Goal: Task Accomplishment & Management: Manage account settings

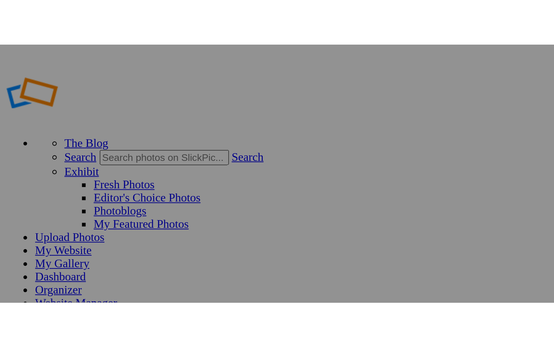
scroll to position [375, 0]
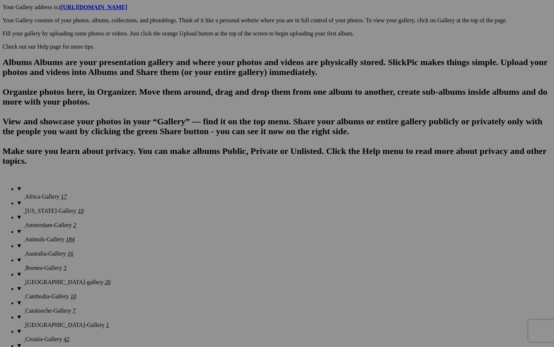
scroll to position [416, 0]
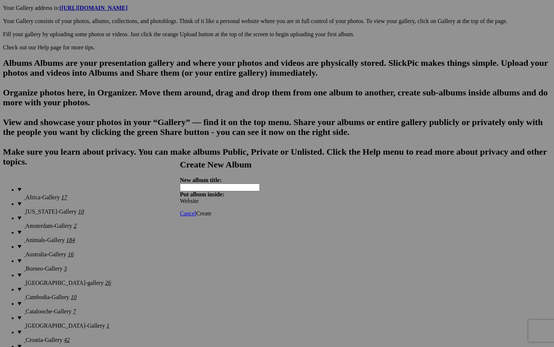
click at [196, 211] on span "Cancel" at bounding box center [188, 214] width 16 height 6
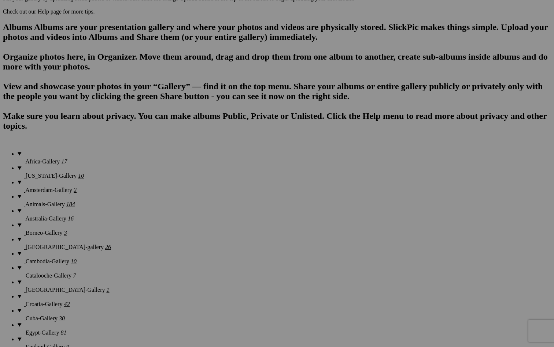
scroll to position [442, 0]
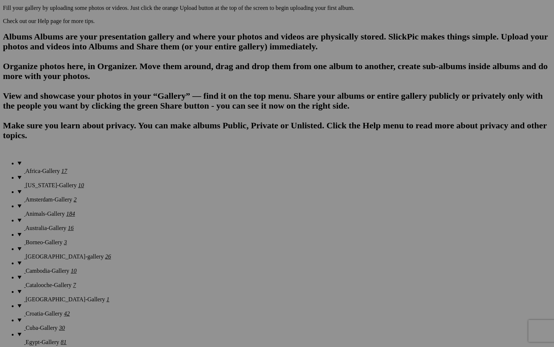
type input "[GEOGRAPHIC_DATA]"
click at [211, 211] on span "Create" at bounding box center [203, 214] width 15 height 6
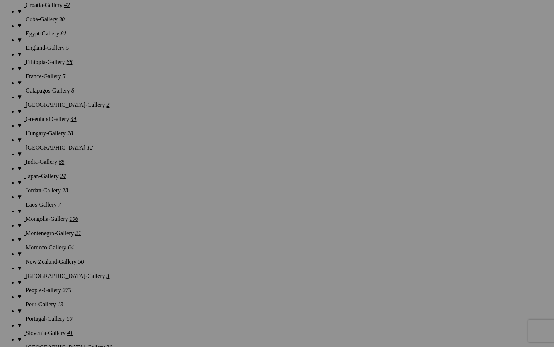
scroll to position [752, 0]
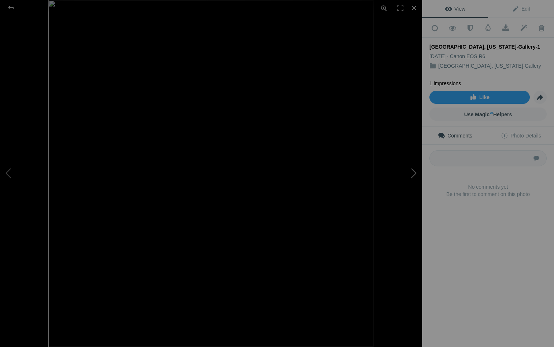
click at [412, 172] on button at bounding box center [394, 173] width 55 height 125
click at [413, 175] on button at bounding box center [394, 173] width 55 height 125
click at [413, 9] on div at bounding box center [414, 8] width 16 height 16
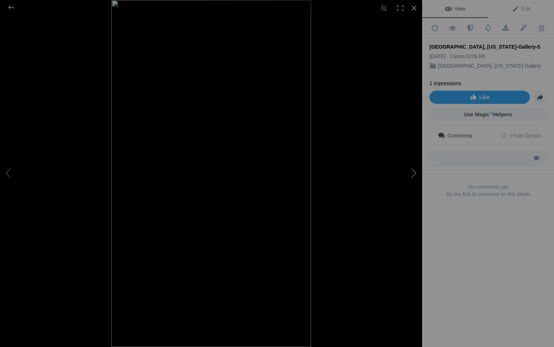
click at [409, 174] on button at bounding box center [394, 173] width 55 height 125
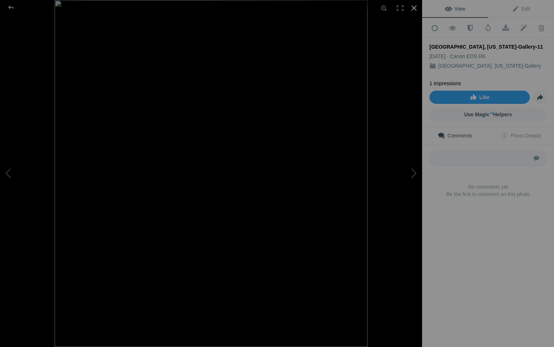
click at [414, 8] on div at bounding box center [414, 8] width 16 height 16
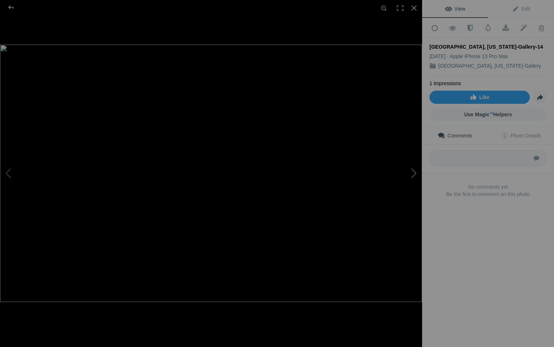
click at [413, 171] on button at bounding box center [394, 173] width 55 height 125
click at [9, 173] on button at bounding box center [27, 173] width 55 height 125
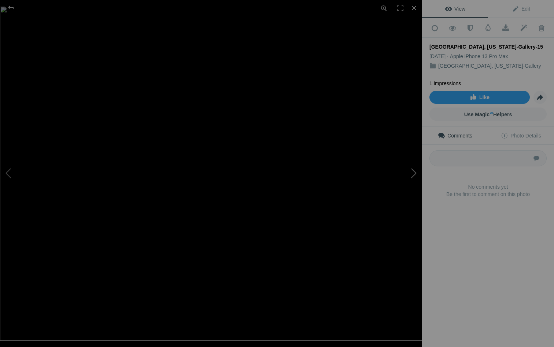
click at [413, 174] on button at bounding box center [394, 173] width 55 height 125
click at [415, 8] on div at bounding box center [414, 8] width 16 height 16
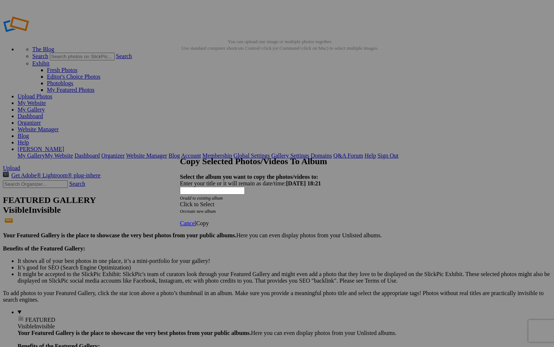
click at [261, 201] on div "Click to Select" at bounding box center [277, 204] width 194 height 7
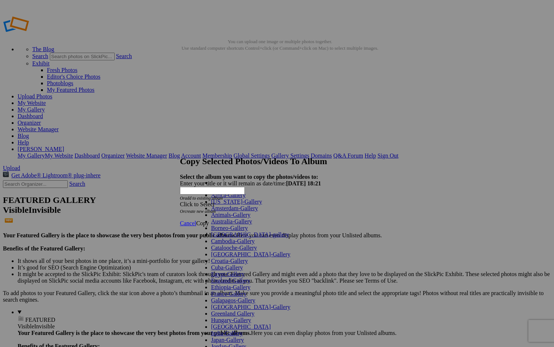
scroll to position [330, 0]
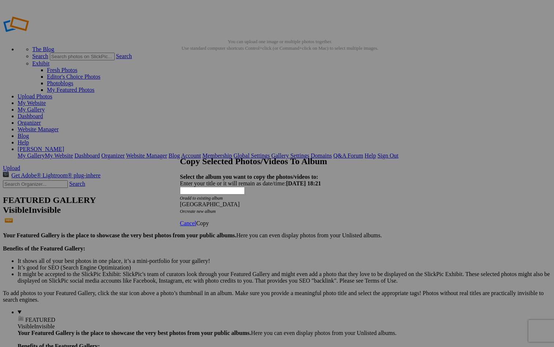
click at [209, 220] on span "Copy" at bounding box center [202, 223] width 13 height 6
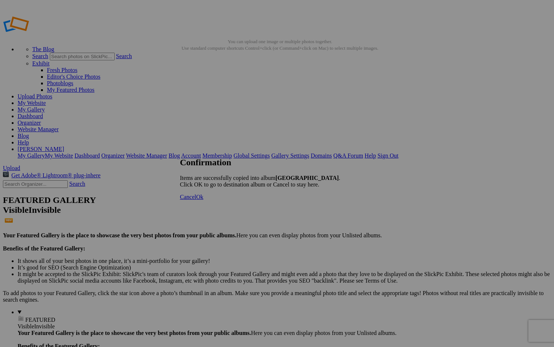
click at [196, 200] on span "Cancel" at bounding box center [188, 197] width 16 height 6
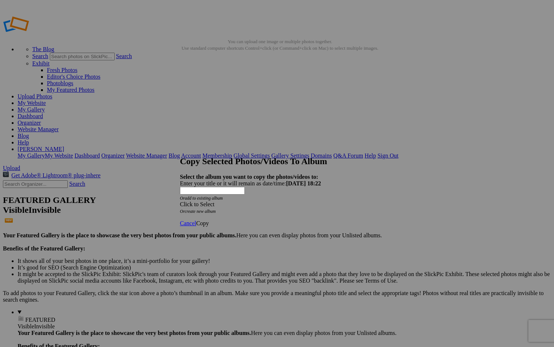
click at [271, 201] on div "Click to Select" at bounding box center [277, 204] width 194 height 7
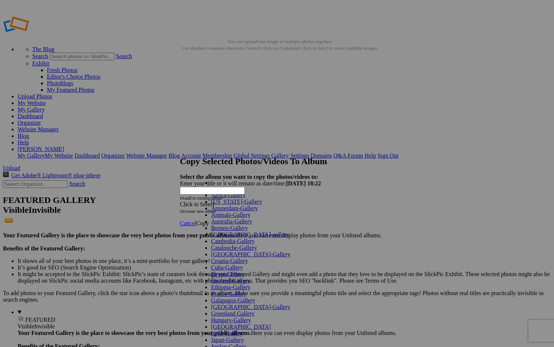
scroll to position [263, 0]
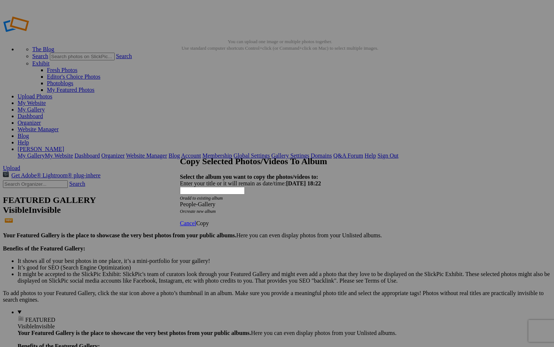
click at [209, 220] on span "Copy" at bounding box center [202, 223] width 13 height 6
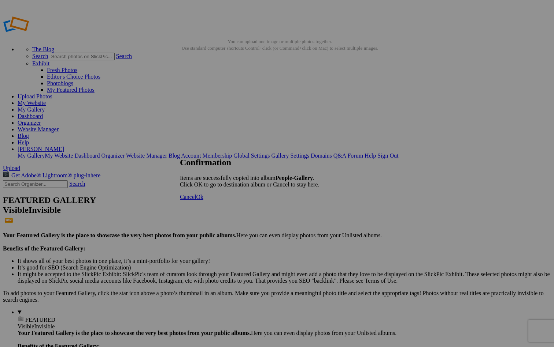
click at [196, 200] on span "Cancel" at bounding box center [188, 197] width 16 height 6
